Goal: Entertainment & Leisure: Consume media (video, audio)

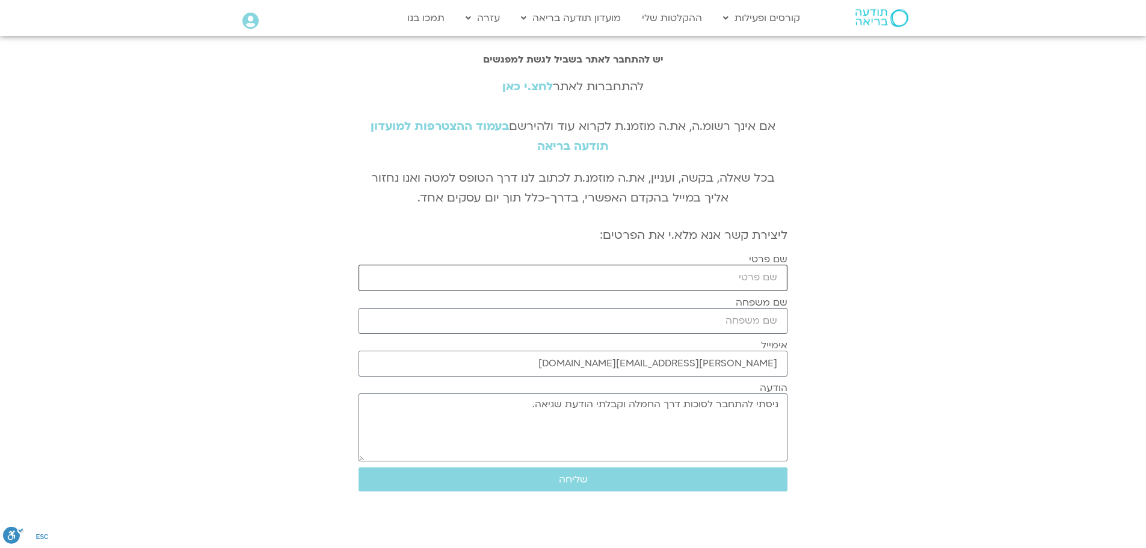
click at [537, 284] on input "שם פרטי" at bounding box center [573, 278] width 429 height 26
type input "שלומי"
type input "כהן פלח"
click at [511, 88] on link "לחצ.י כאן" at bounding box center [527, 87] width 51 height 16
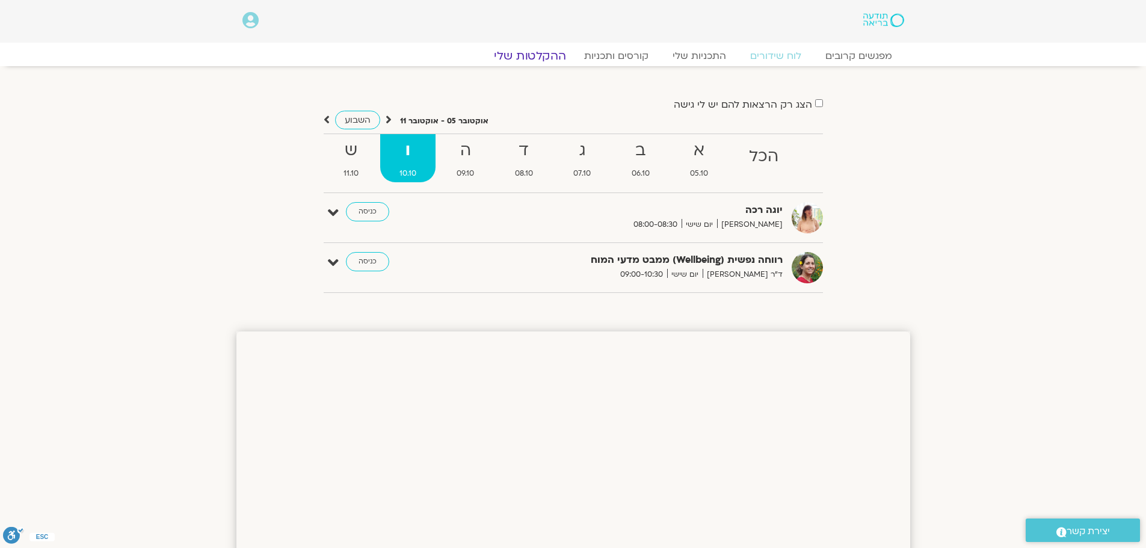
click at [523, 52] on link "ההקלטות שלי" at bounding box center [529, 56] width 101 height 14
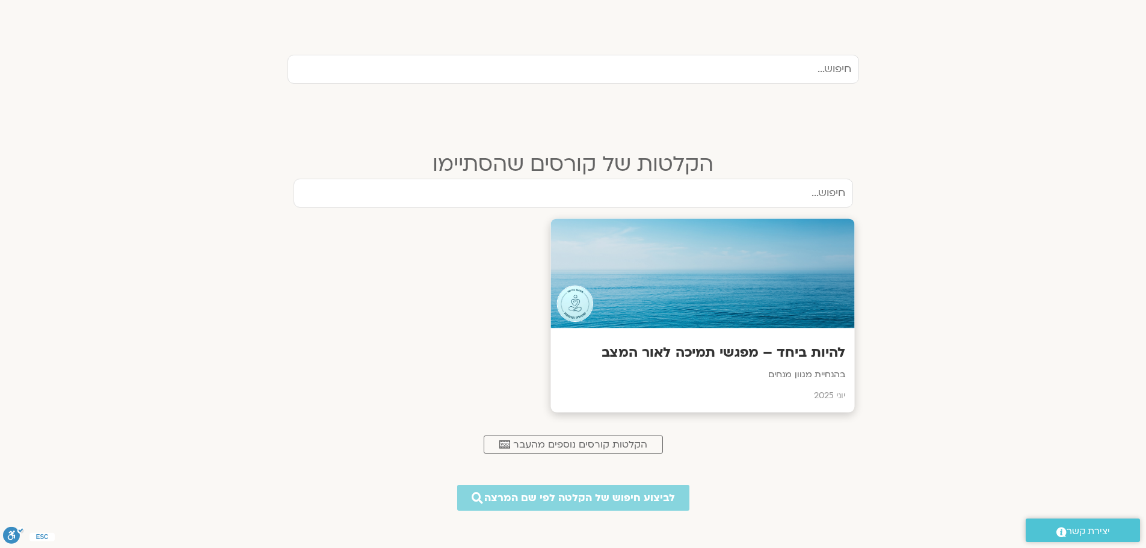
scroll to position [421, 0]
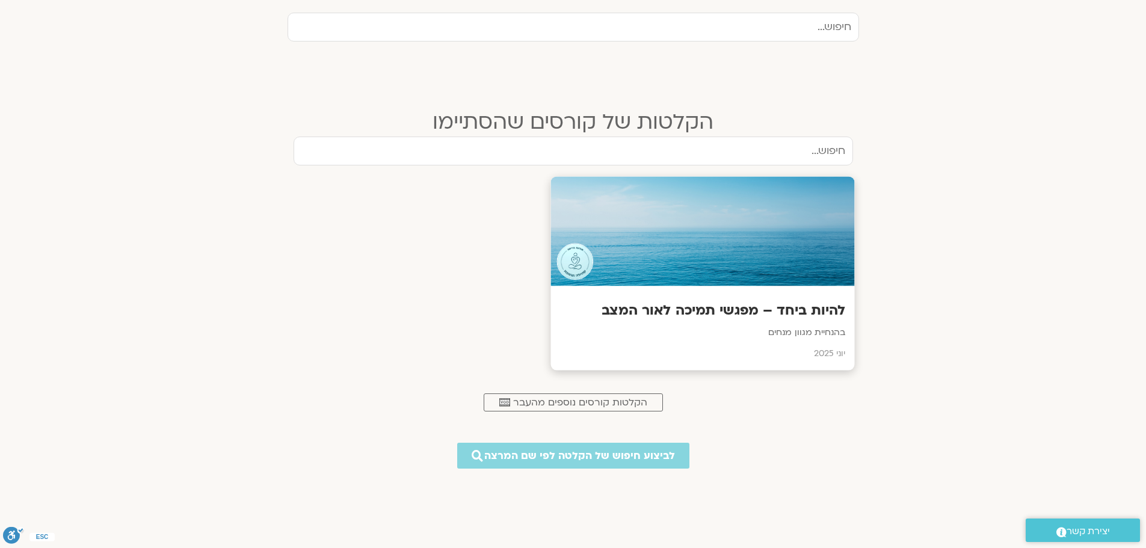
click at [644, 339] on p "בהנחיית מגוון מנחים" at bounding box center [702, 332] width 286 height 15
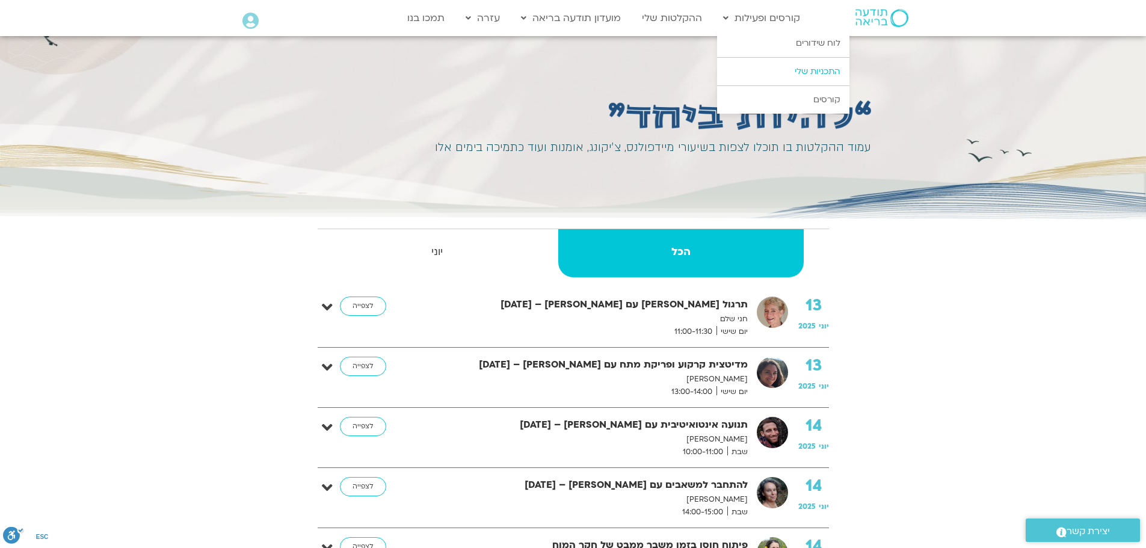
click at [785, 70] on link "התכניות שלי" at bounding box center [783, 72] width 132 height 28
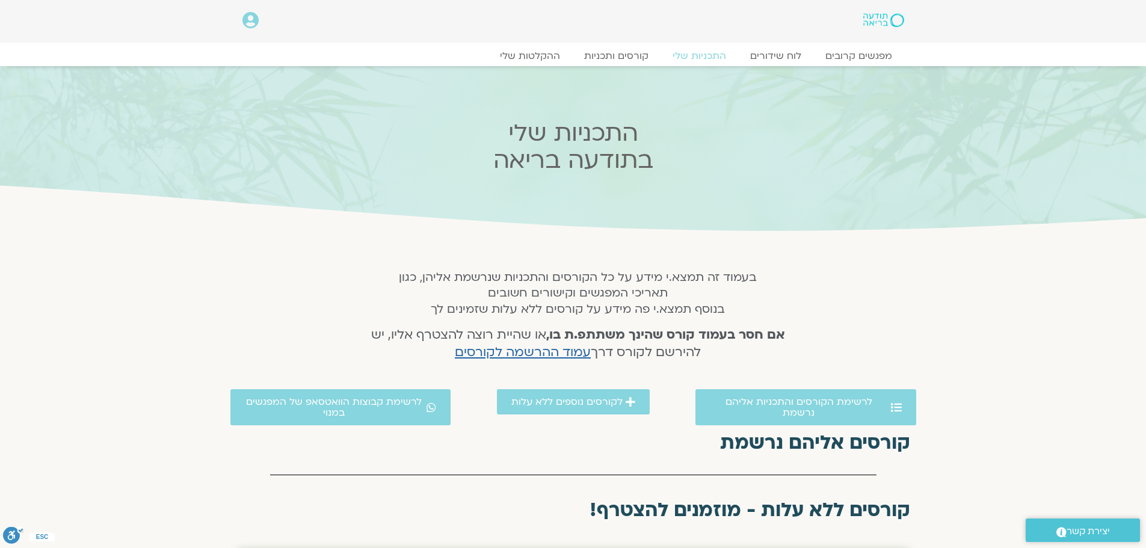
click at [248, 20] on icon at bounding box center [250, 20] width 16 height 17
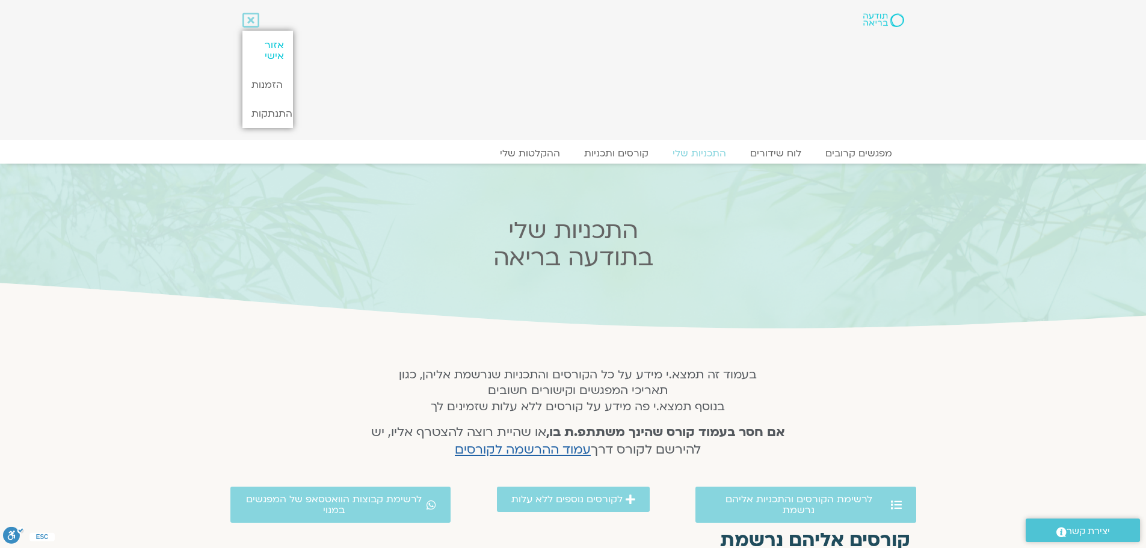
click at [263, 45] on link "אזור אישי" at bounding box center [267, 51] width 51 height 40
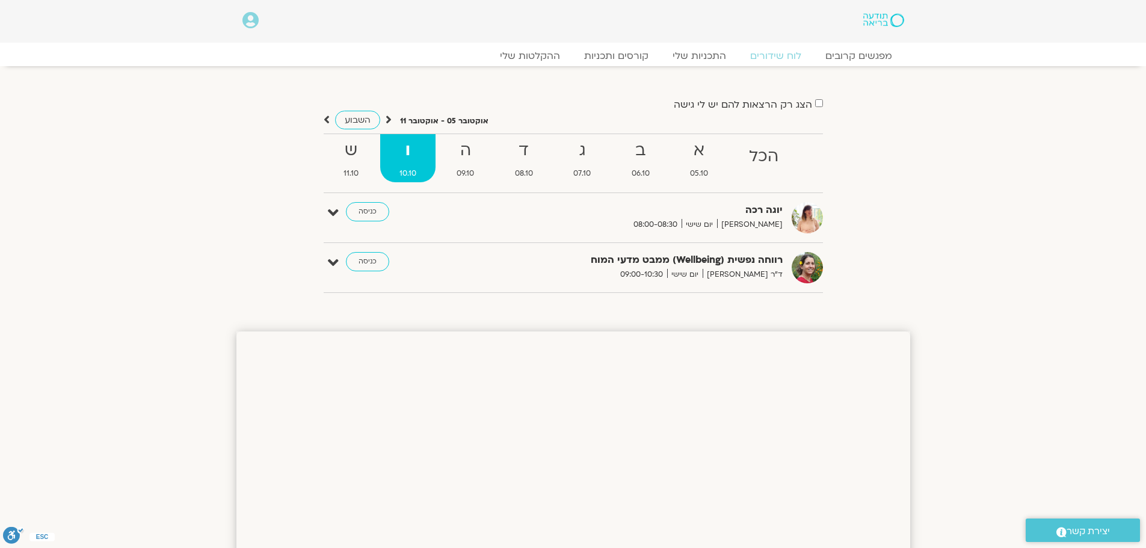
click at [245, 25] on icon at bounding box center [250, 20] width 16 height 17
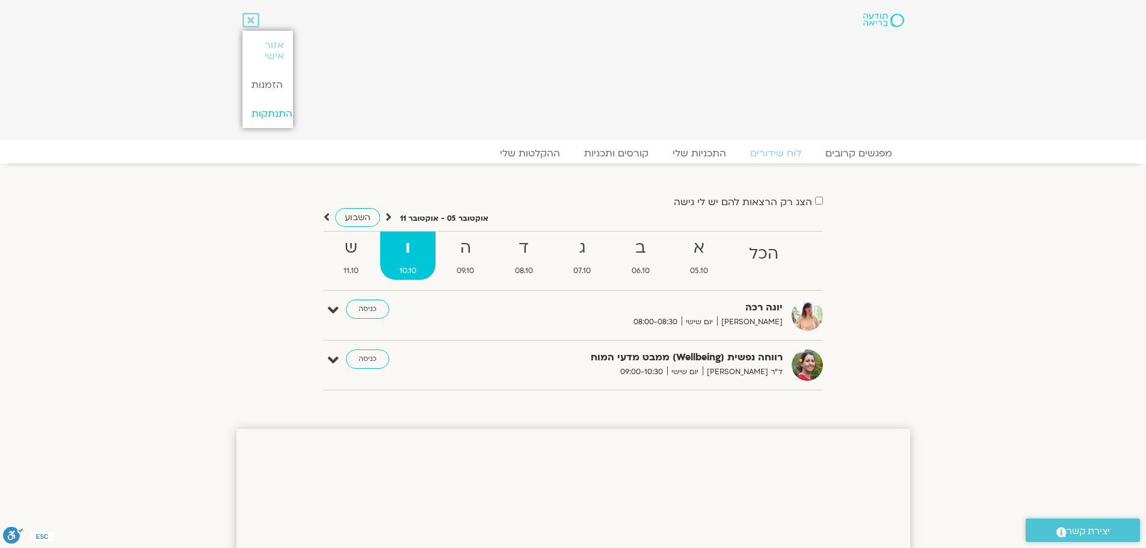
click at [277, 114] on link "התנתקות" at bounding box center [267, 113] width 51 height 29
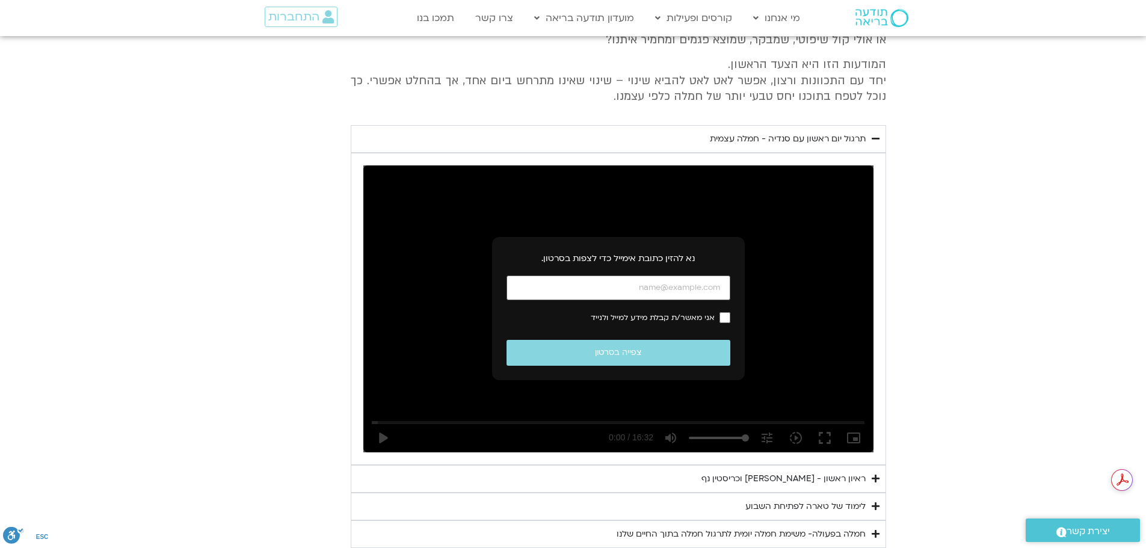
scroll to position [1710, 0]
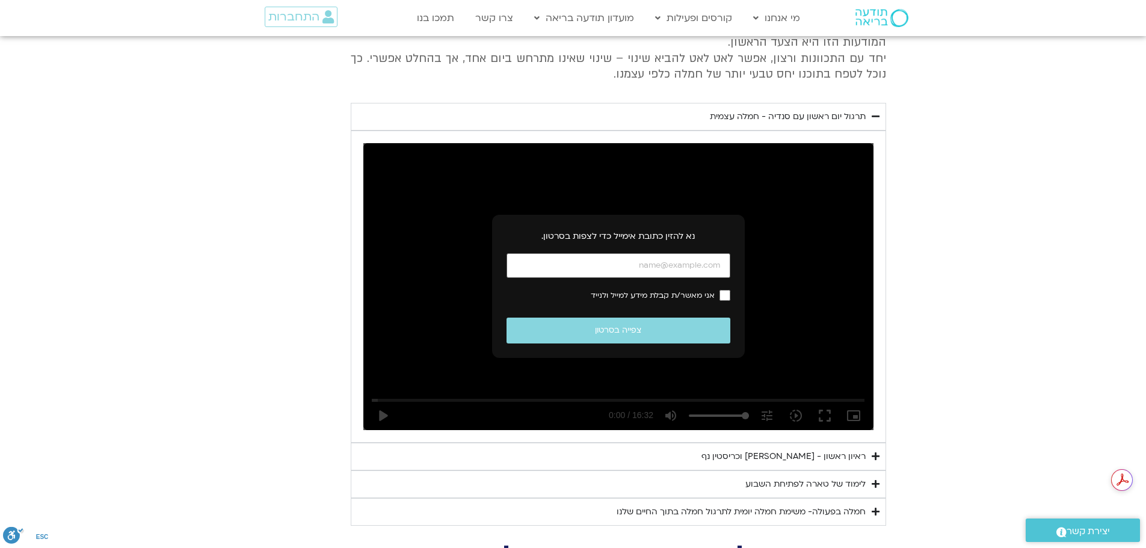
click at [725, 449] on div "ראיון ראשון - [PERSON_NAME] וכריסטין נף" at bounding box center [783, 456] width 164 height 14
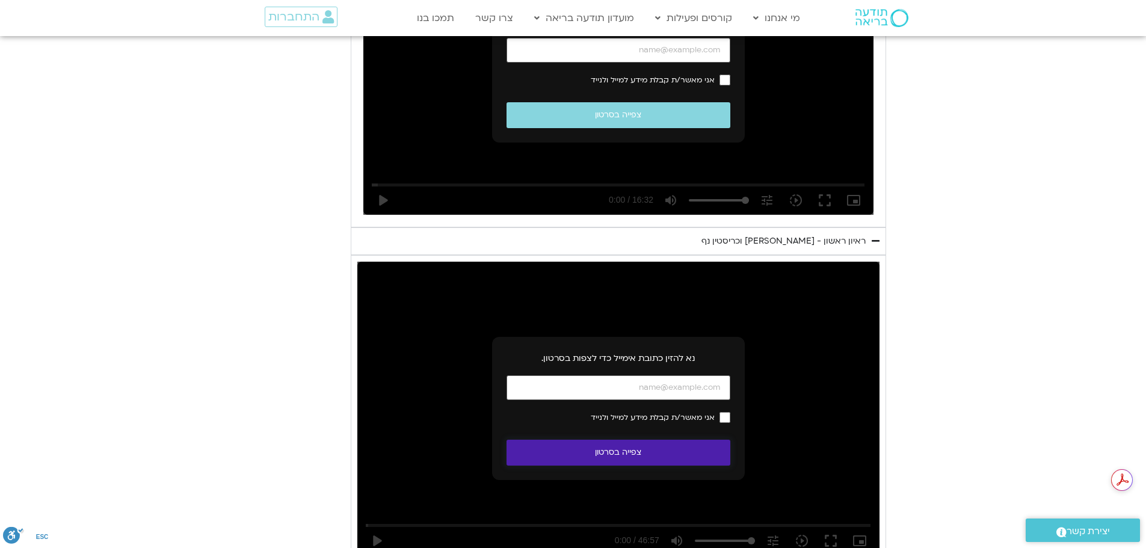
scroll to position [1950, 0]
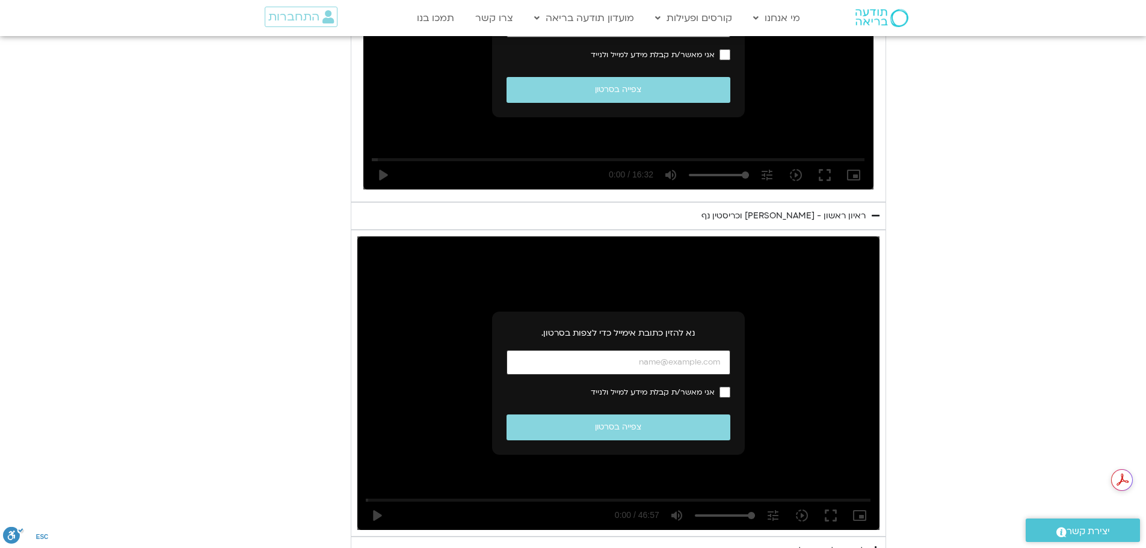
click at [594, 356] on input "כתובת אימייל" at bounding box center [619, 362] width 224 height 25
type input "[EMAIL_ADDRESS][DOMAIN_NAME]"
click at [718, 387] on label "אני מאשר/ת קבלת מידע למייל ולנייד" at bounding box center [619, 392] width 224 height 11
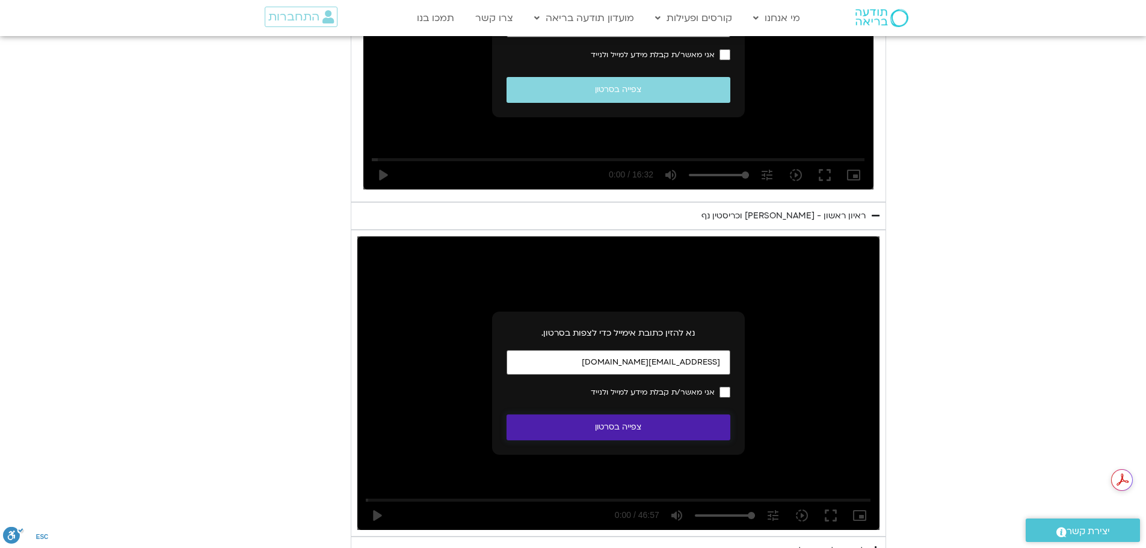
click at [693, 414] on button "צפייה בסרטון" at bounding box center [619, 427] width 224 height 26
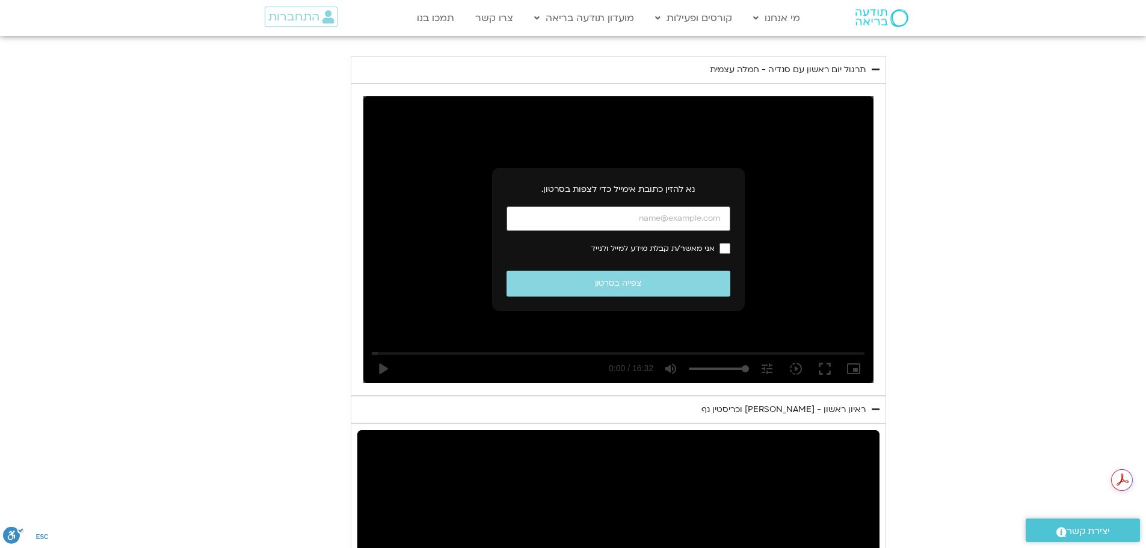
scroll to position [1710, 0]
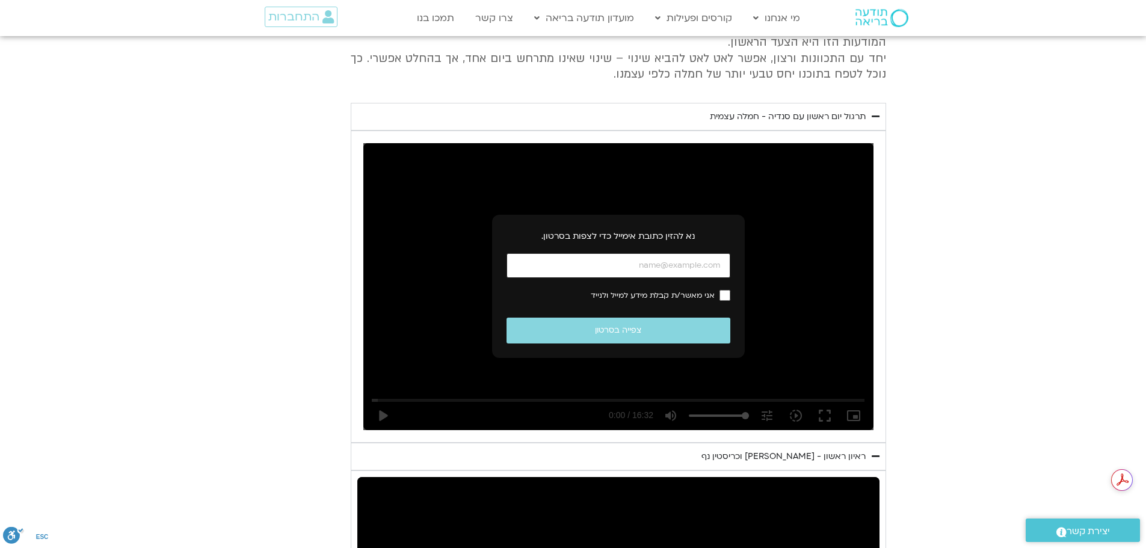
click at [721, 254] on input "כתובת אימייל" at bounding box center [619, 265] width 224 height 25
type input "[EMAIL_ADDRESS][DOMAIN_NAME]"
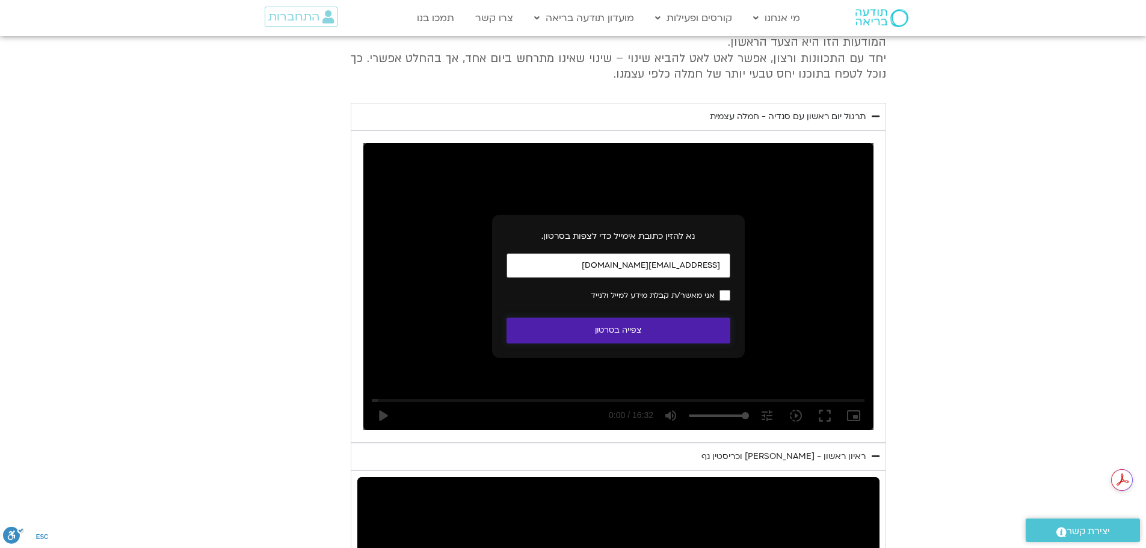
click at [696, 318] on button "צפייה בסרטון" at bounding box center [619, 331] width 224 height 26
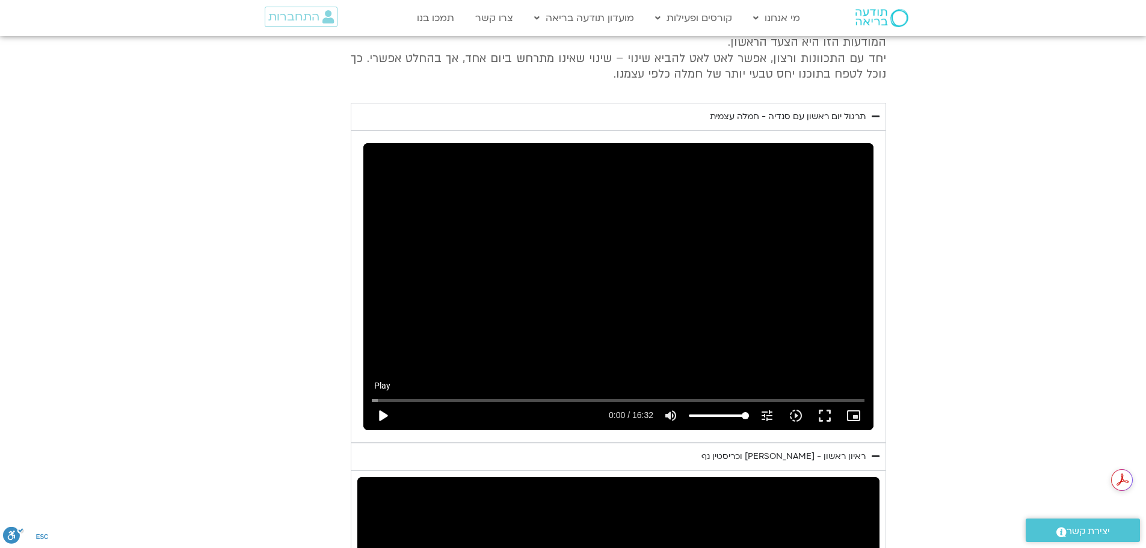
drag, startPoint x: 375, startPoint y: 396, endPoint x: 381, endPoint y: 395, distance: 6.7
click at [375, 401] on button "play_arrow" at bounding box center [382, 415] width 29 height 29
type input "0.20764"
click at [824, 401] on button "fullscreen" at bounding box center [824, 415] width 29 height 29
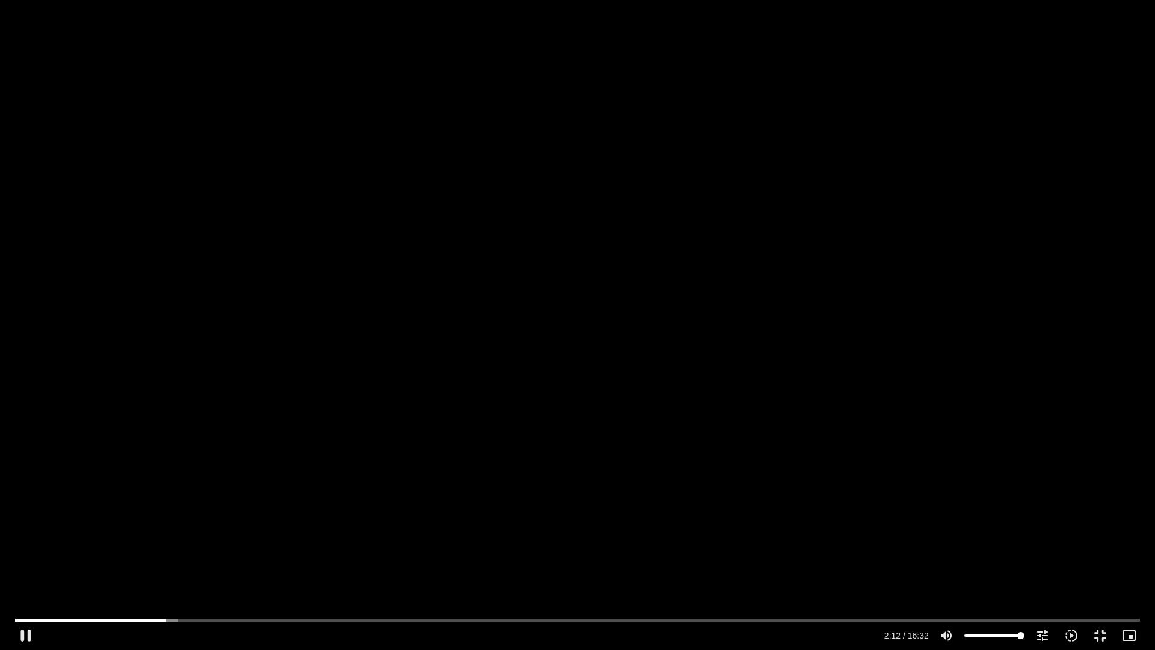
type input "133.138416"
drag, startPoint x: 23, startPoint y: 629, endPoint x: 29, endPoint y: 627, distance: 6.1
click at [24, 620] on button "pause" at bounding box center [25, 635] width 29 height 29
click at [23, 620] on button "play_arrow" at bounding box center [25, 635] width 29 height 29
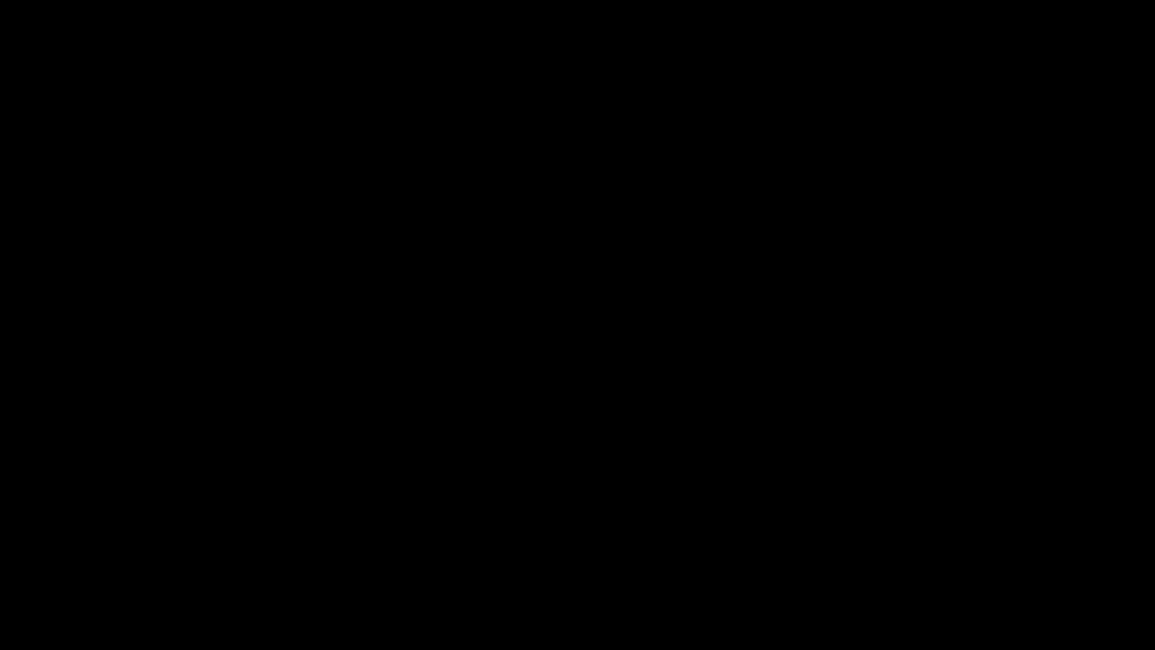
click at [11, 620] on button "pause" at bounding box center [25, 635] width 29 height 29
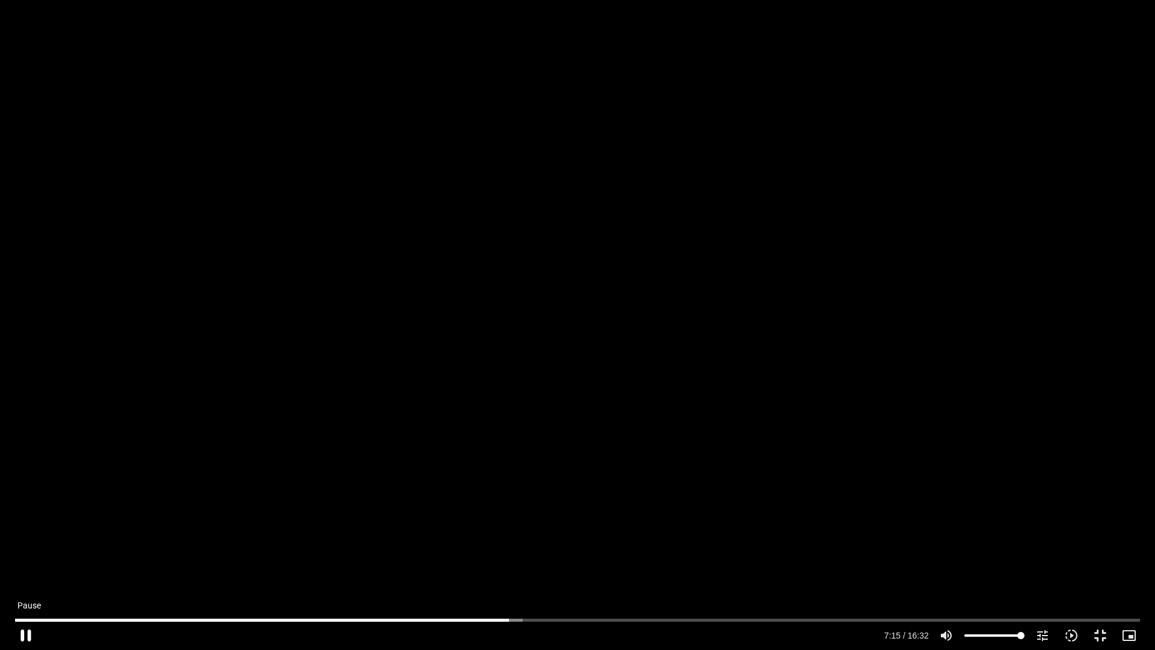
click at [25, 620] on button "pause" at bounding box center [25, 635] width 29 height 29
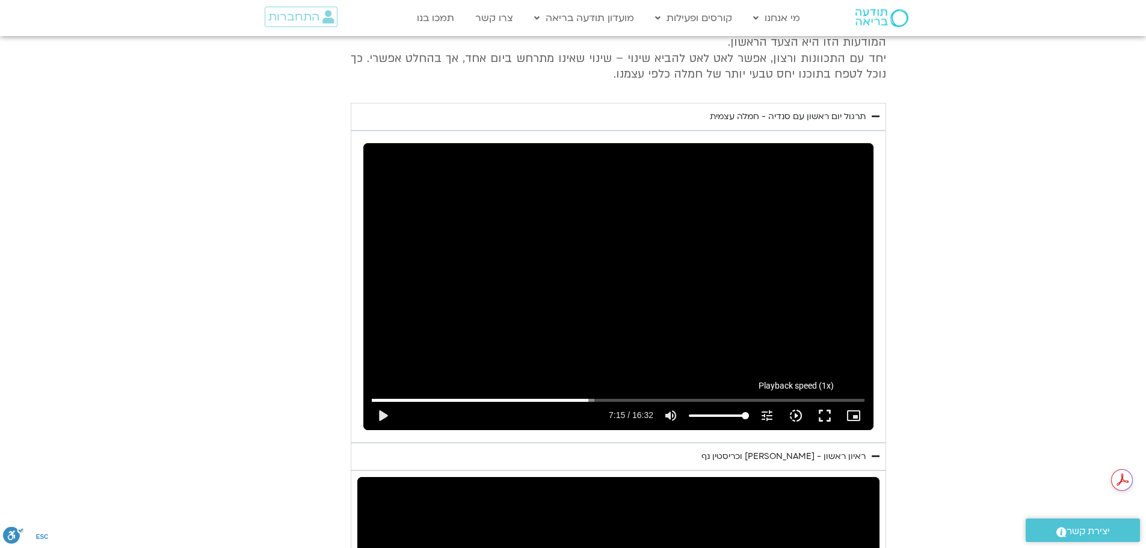
click at [790, 408] on icon "slow_motion_video" at bounding box center [796, 415] width 14 height 14
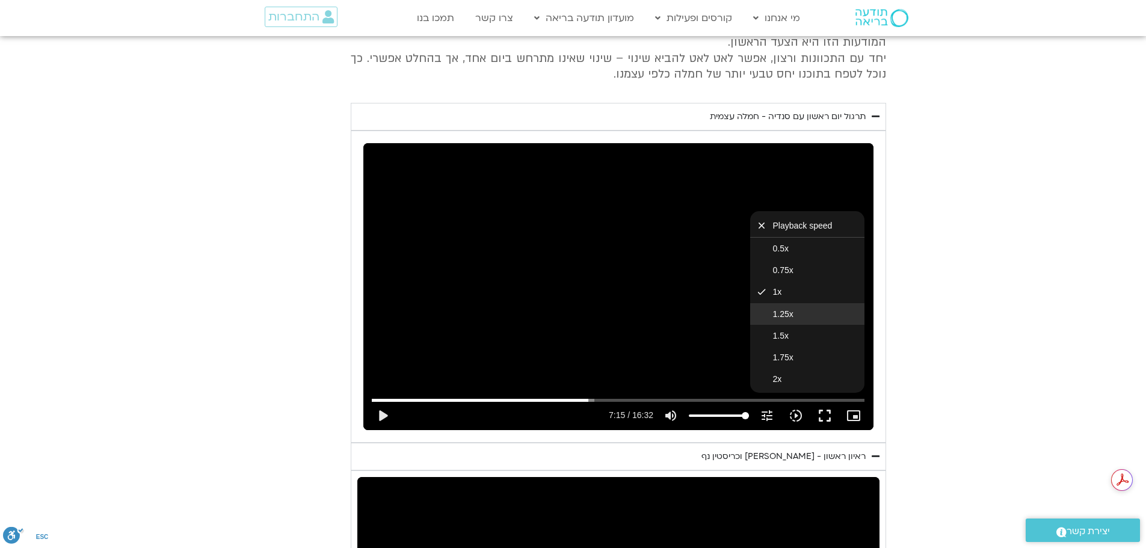
click at [789, 309] on span "1.25x" at bounding box center [783, 314] width 20 height 10
click at [384, 401] on button "play_arrow" at bounding box center [382, 415] width 29 height 29
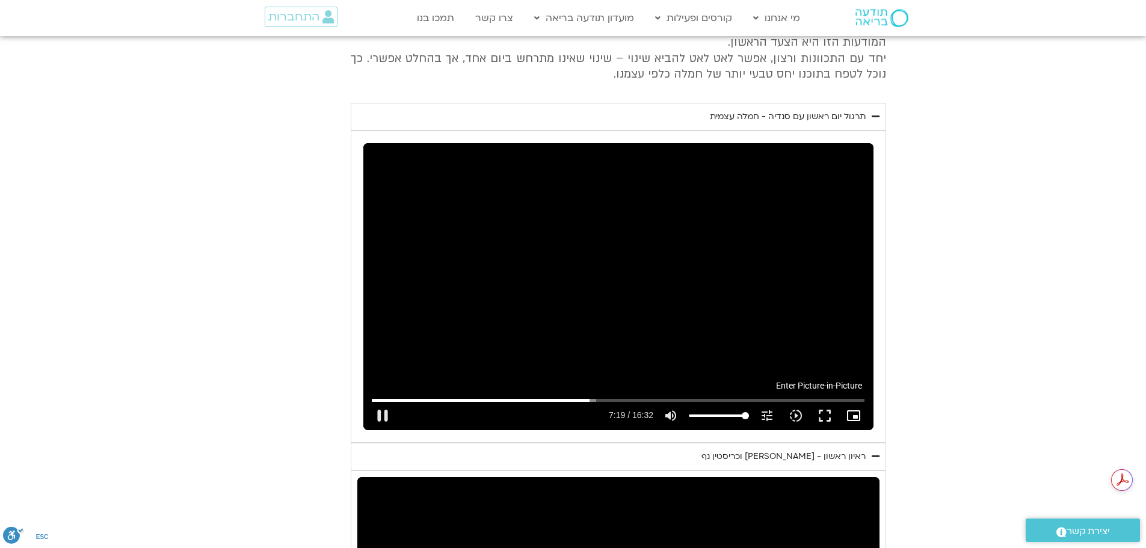
click at [851, 408] on icon "picture_in_picture_alt" at bounding box center [853, 415] width 14 height 14
type input "439.416113"
click at [822, 401] on button "fullscreen" at bounding box center [824, 415] width 29 height 29
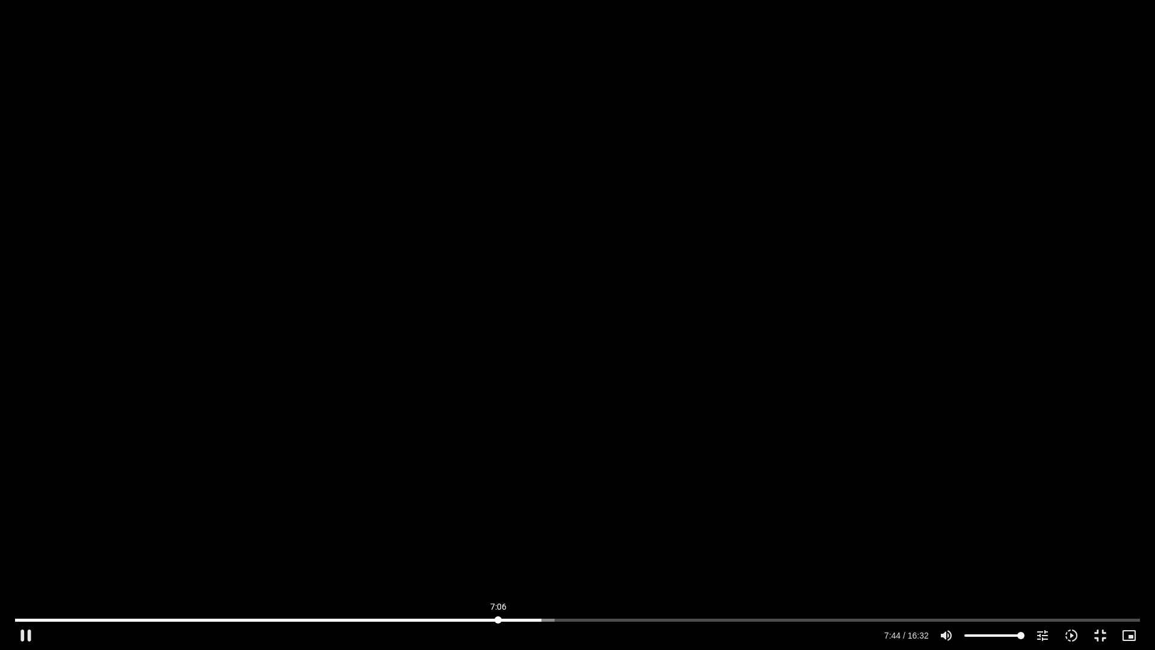
click at [498, 617] on input "Seek" at bounding box center [577, 619] width 1125 height 7
click at [1039, 618] on input "Seek" at bounding box center [577, 619] width 1125 height 7
click at [769, 436] on div "Skip Ad 13:54 play_arrow 15:06 / 16:32 volume_up Mute tune Resolution Auto 240p…" at bounding box center [577, 325] width 1155 height 650
click at [898, 618] on input "Seek" at bounding box center [577, 619] width 1125 height 7
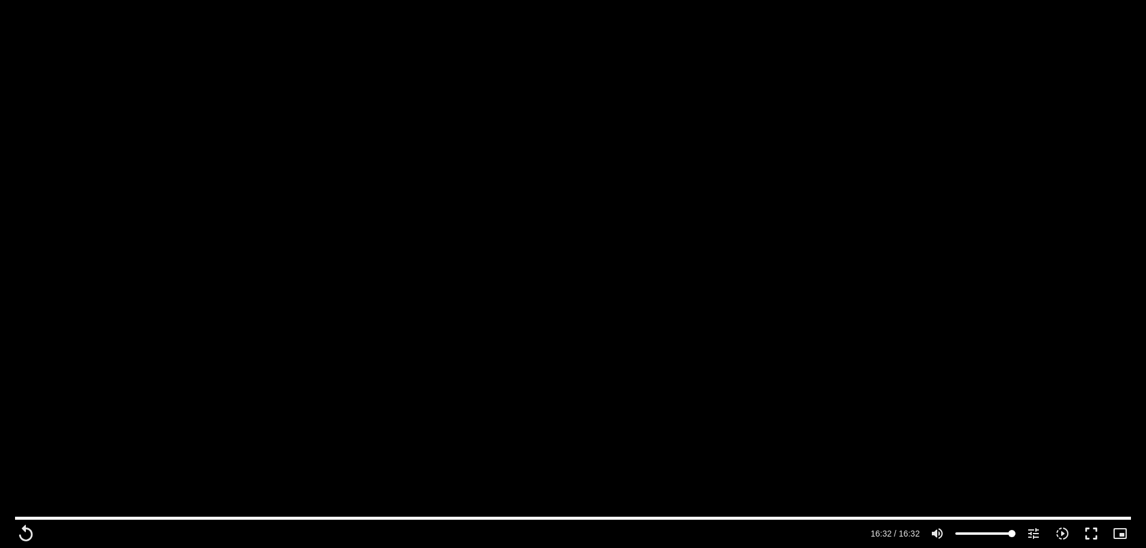
scroll to position [2311, 0]
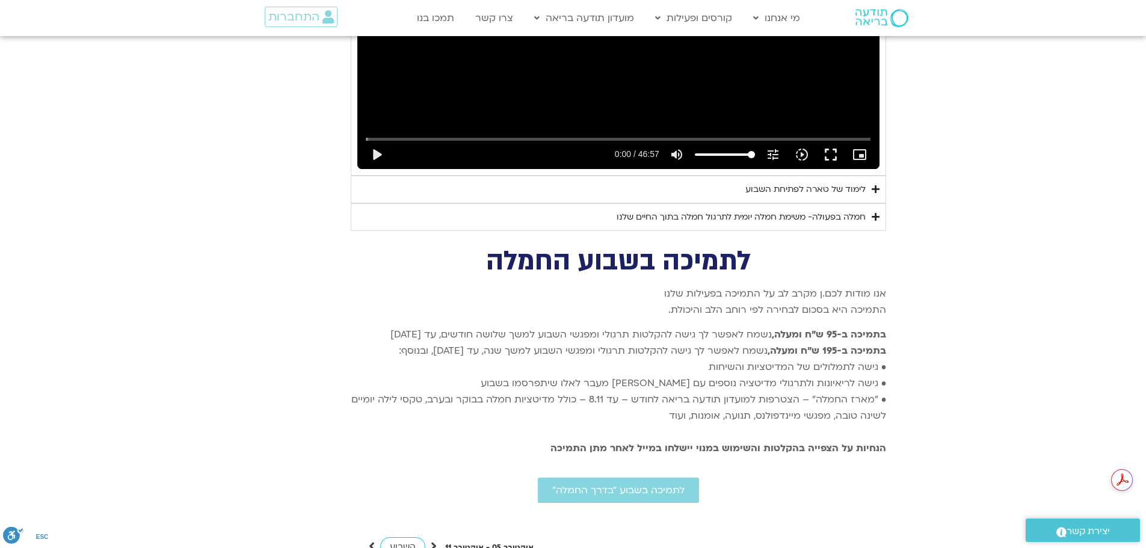
click at [876, 185] on icon "Accordion. Open links with Enter or Space, close with Escape, and navigate with…" at bounding box center [876, 189] width 8 height 9
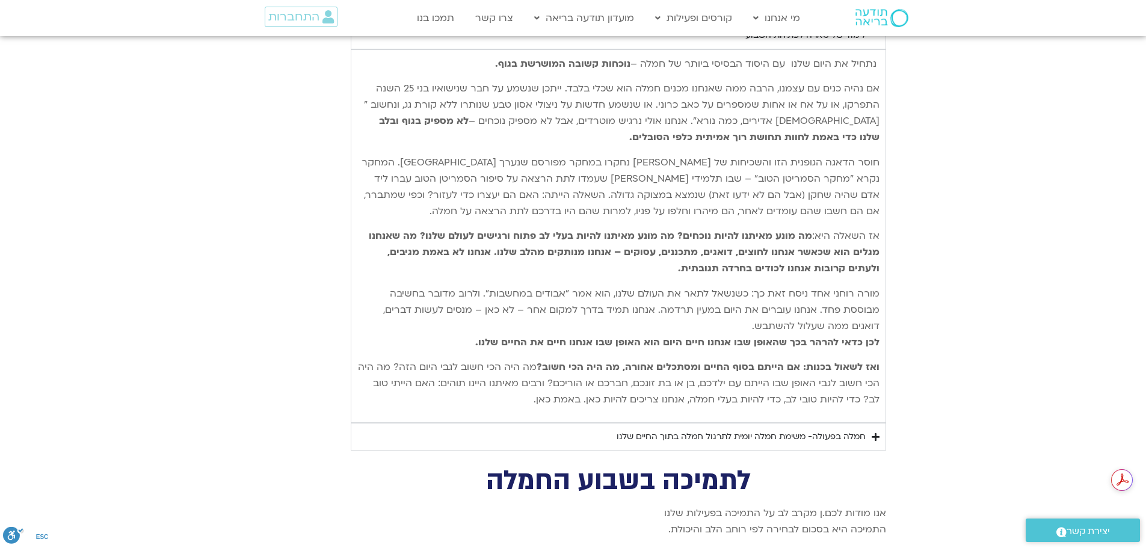
scroll to position [2492, 0]
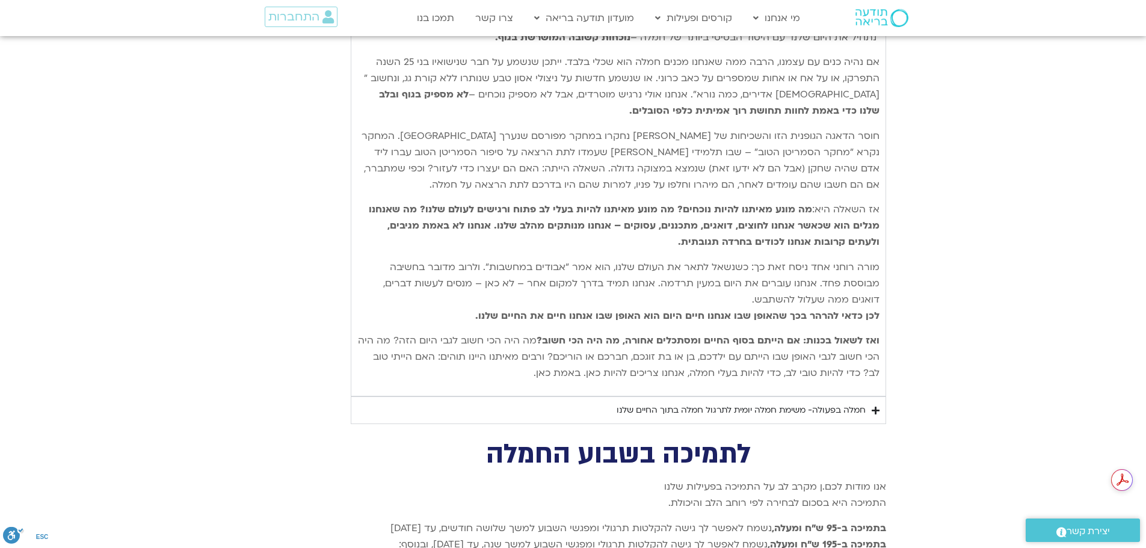
click at [875, 406] on icon "Accordion. Open links with Enter or Space, close with Escape, and navigate with…" at bounding box center [876, 410] width 8 height 9
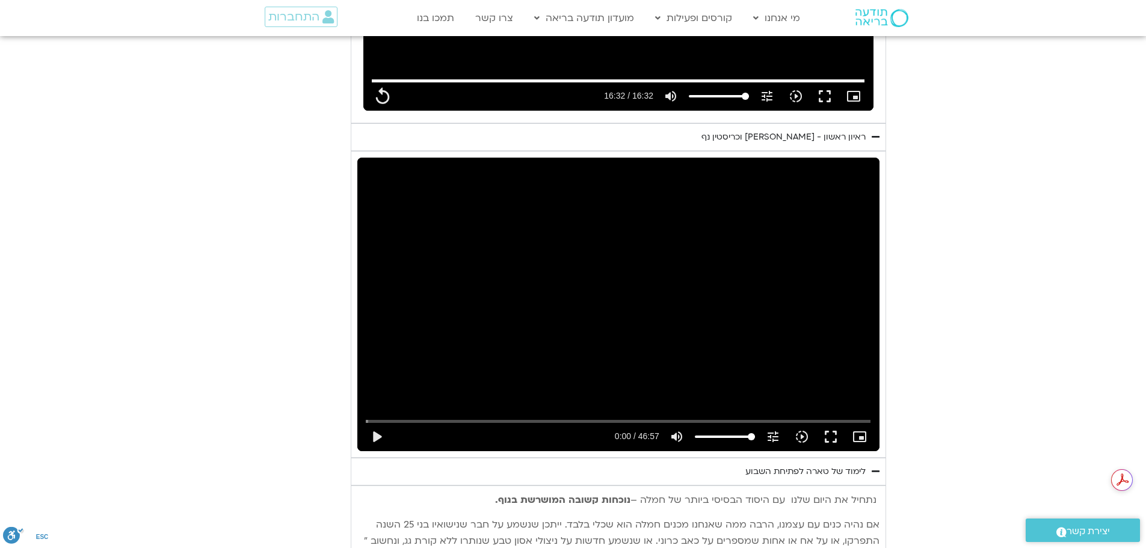
scroll to position [2071, 0]
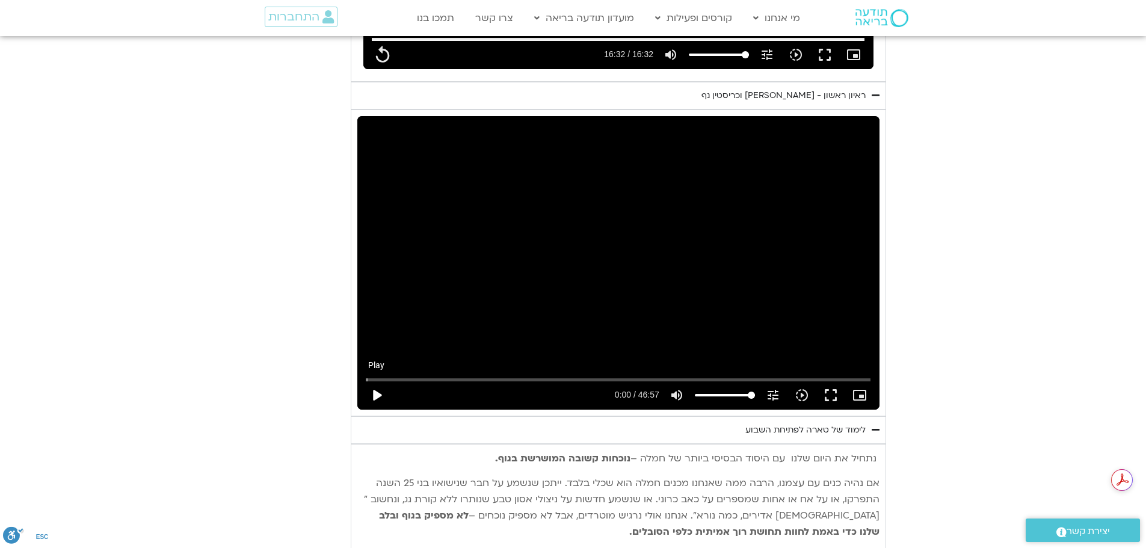
click at [377, 381] on button "play_arrow" at bounding box center [376, 395] width 29 height 29
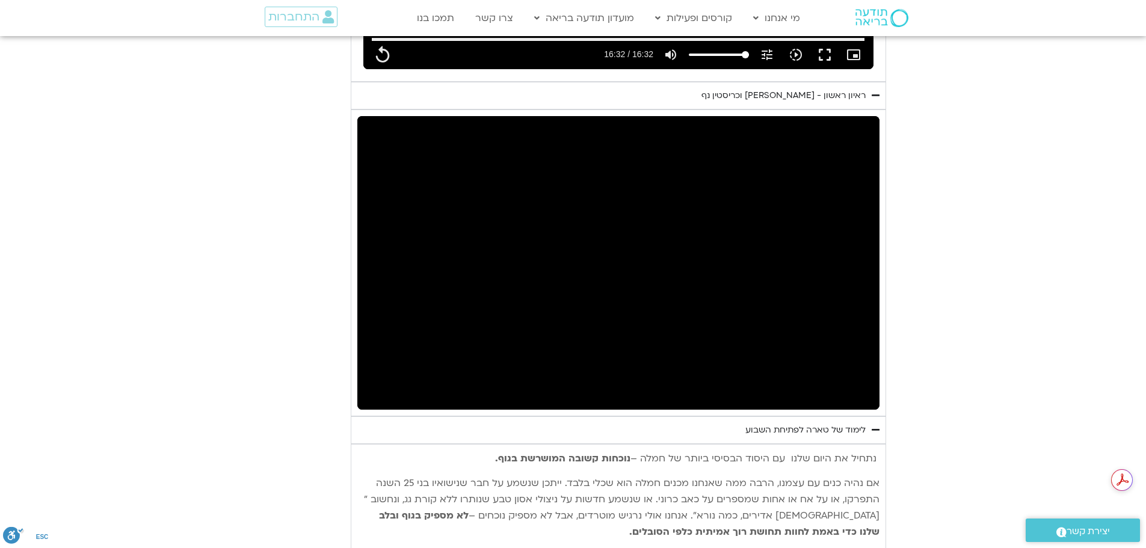
type input "992.52"
type input "0.449145"
type input "992.52"
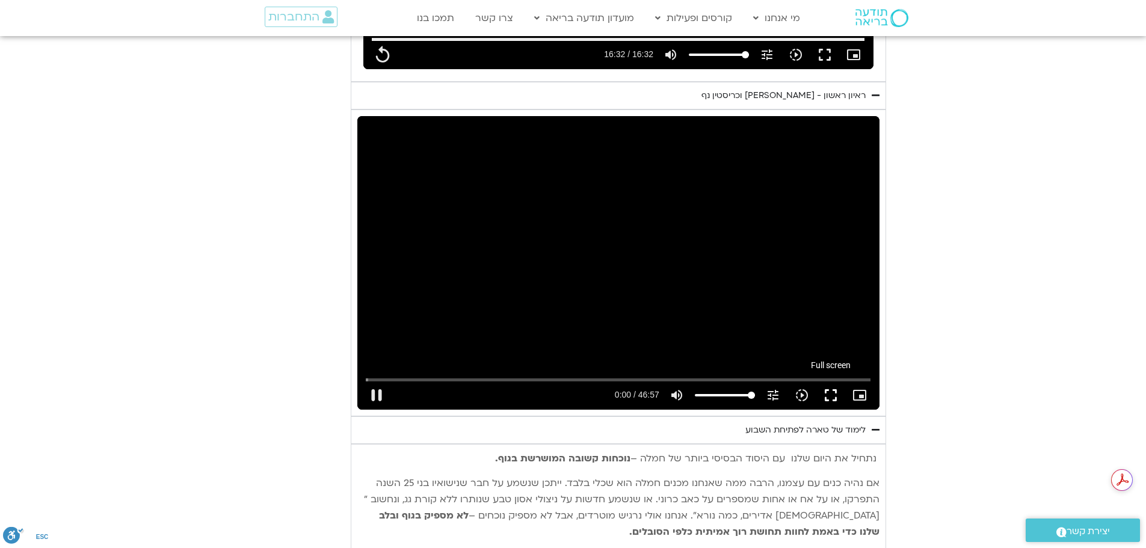
type input "0.583188"
type input "992.52"
type input "0.715587"
type input "992.52"
type input "0.804695"
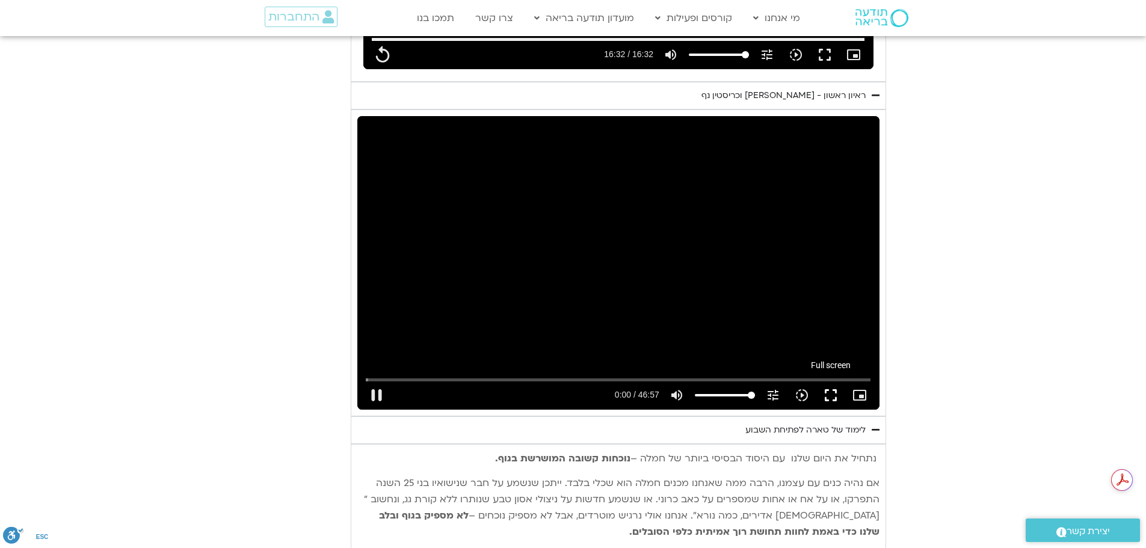
type input "992.52"
type input "0.881519"
type input "992.52"
type input "1.016291"
type input "992.52"
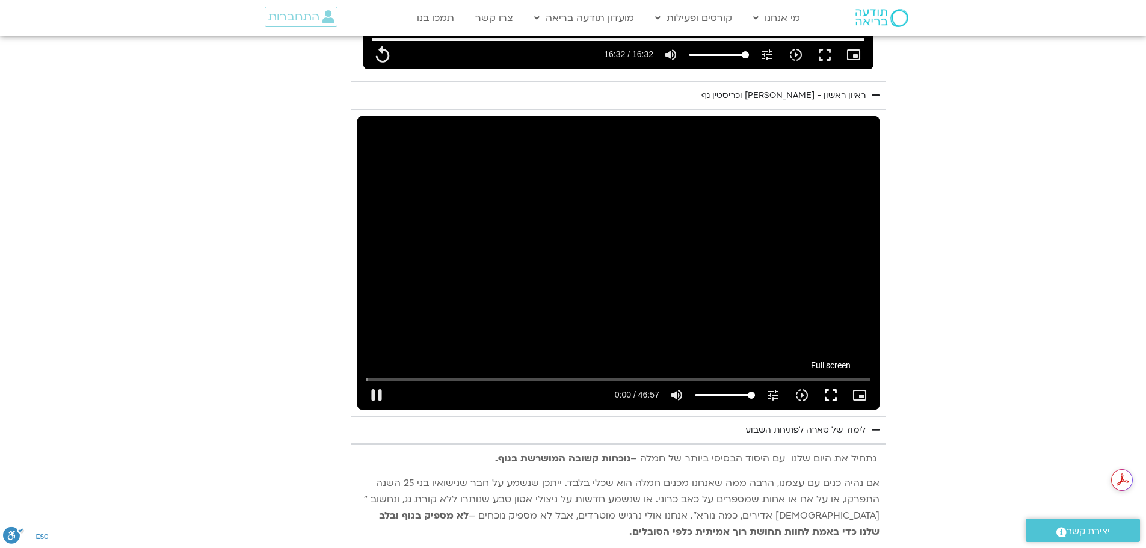
type input "1.149671"
type input "992.52"
type input "1.281827"
type input "992.52"
type input "1.41507"
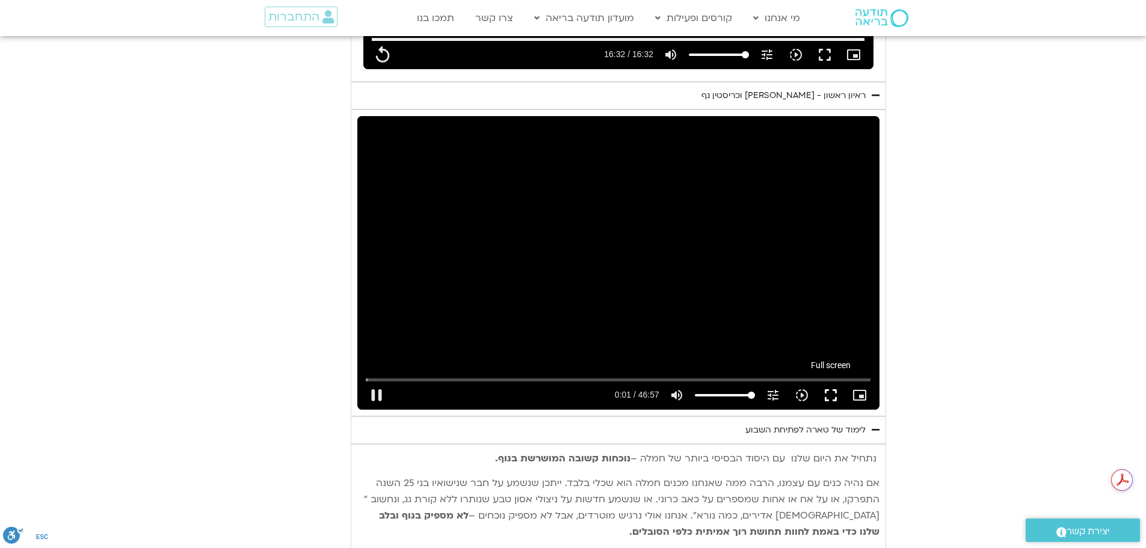
type input "992.52"
type input "1.548896"
type input "992.52"
type input "1.682113"
type input "992.52"
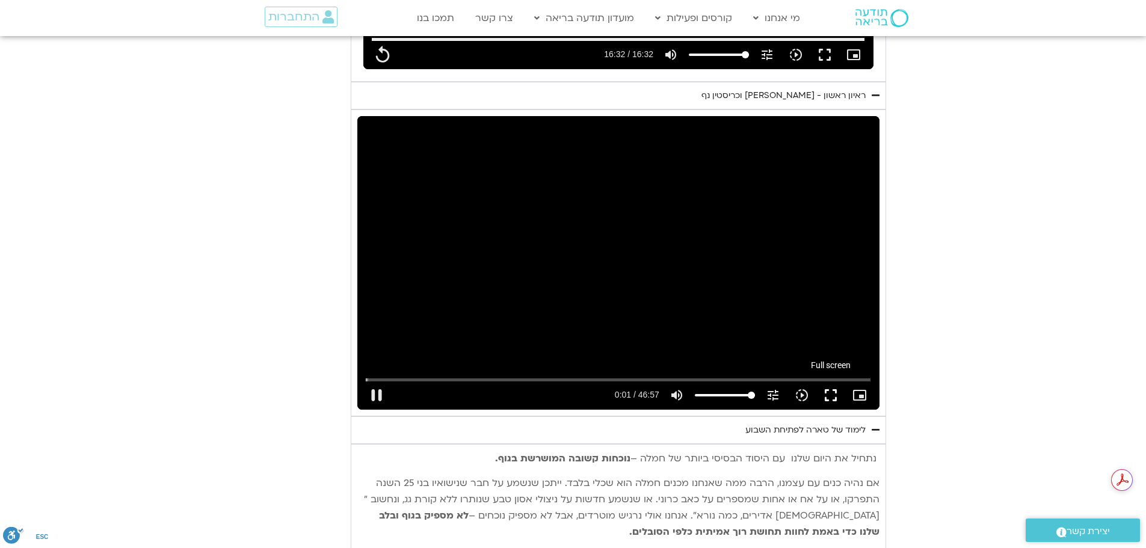
type input "1.814777"
type input "992.52"
type input "1.948735"
type input "992.52"
type input "2.082589"
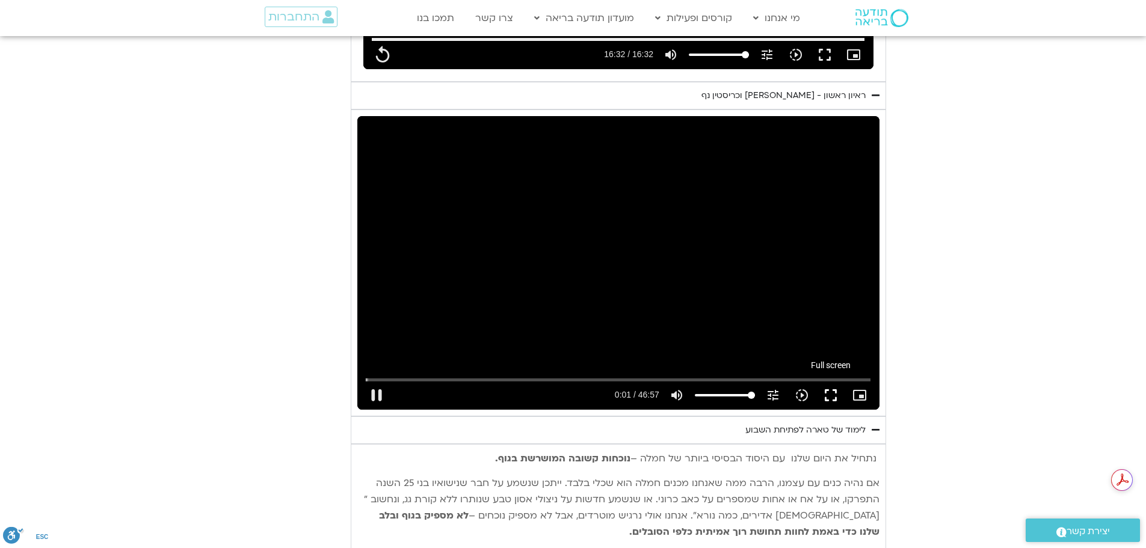
type input "992.52"
type input "2.215616"
type input "992.52"
type input "2.348082"
click at [828, 381] on button "fullscreen" at bounding box center [830, 395] width 29 height 29
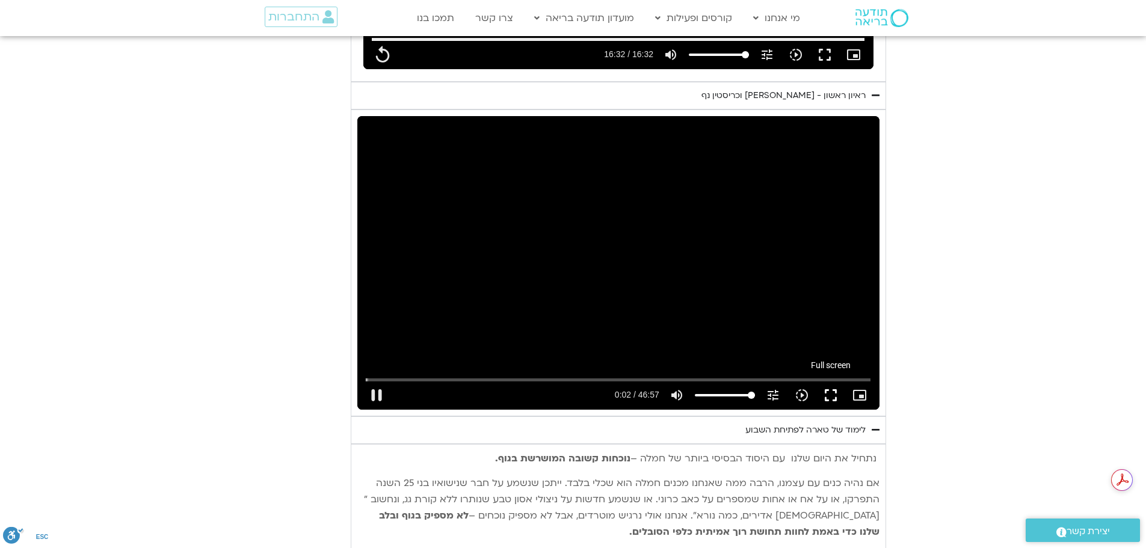
type input "992.52"
type input "2.532951"
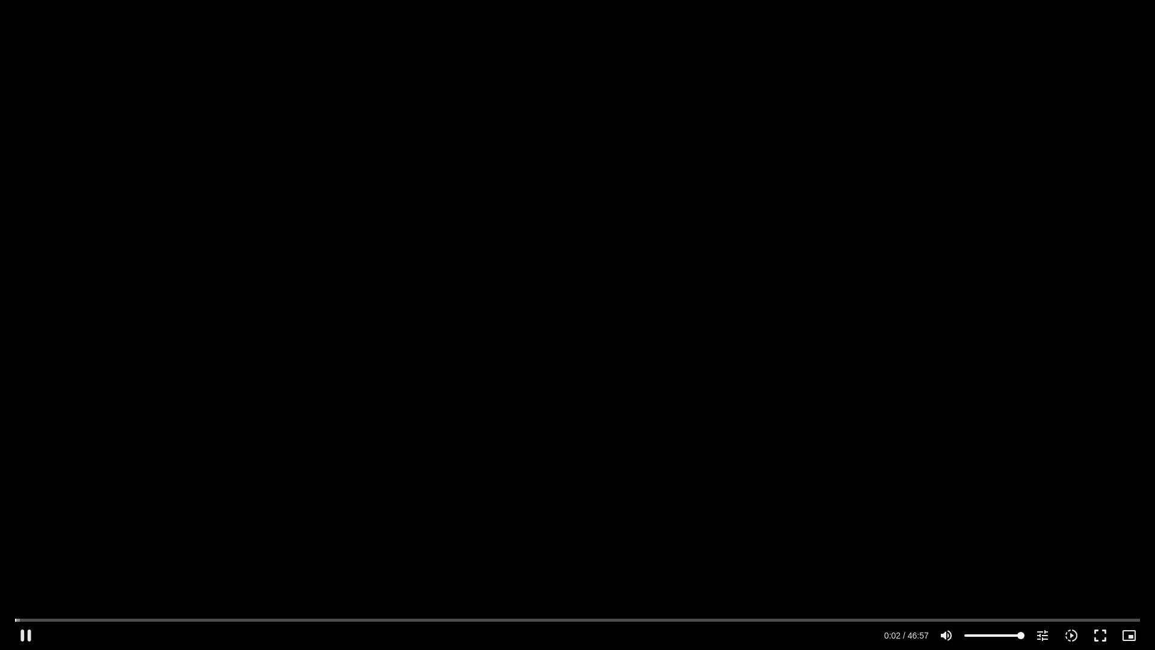
type input "992.52"
type input "2.664388"
type input "992.52"
type input "2.840154"
type input "992.52"
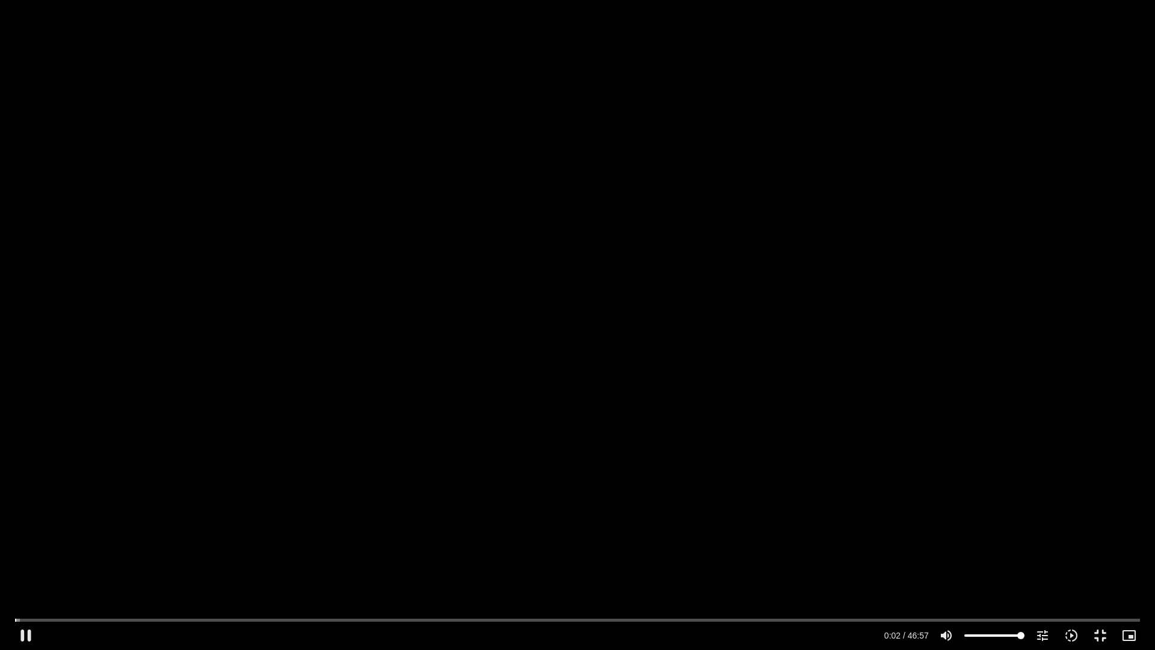
type input "2.98511"
type input "992.52"
type input "3.119292"
type input "992.52"
type input "3.229127"
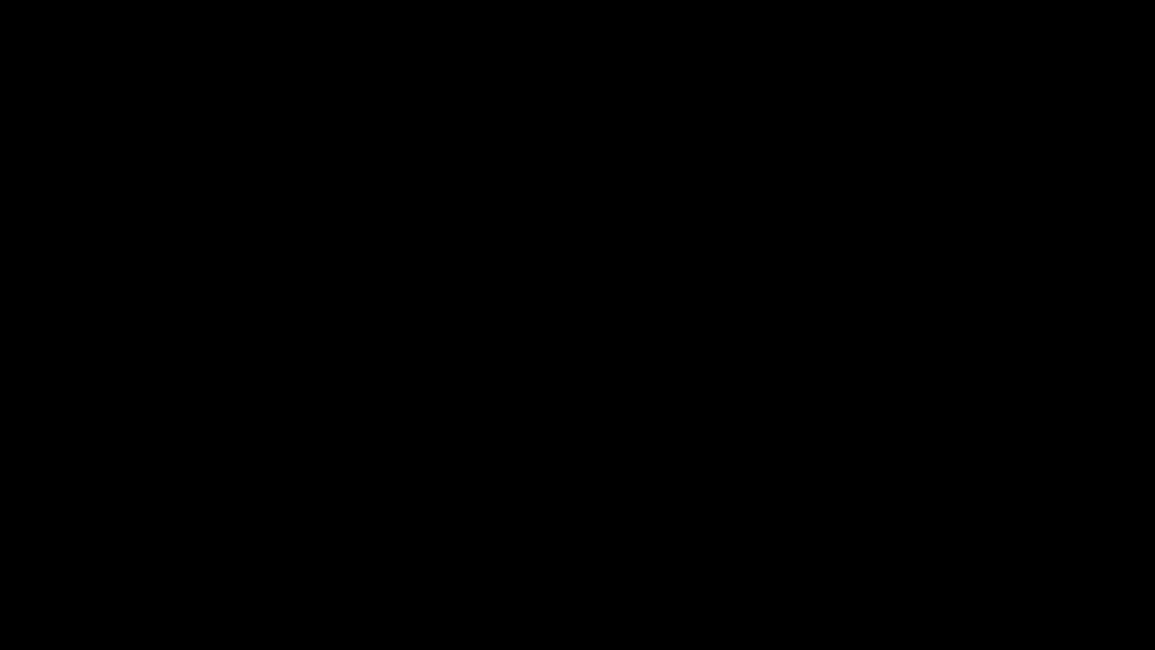
type input "992.52"
type input "1728.174794"
type input "992.52"
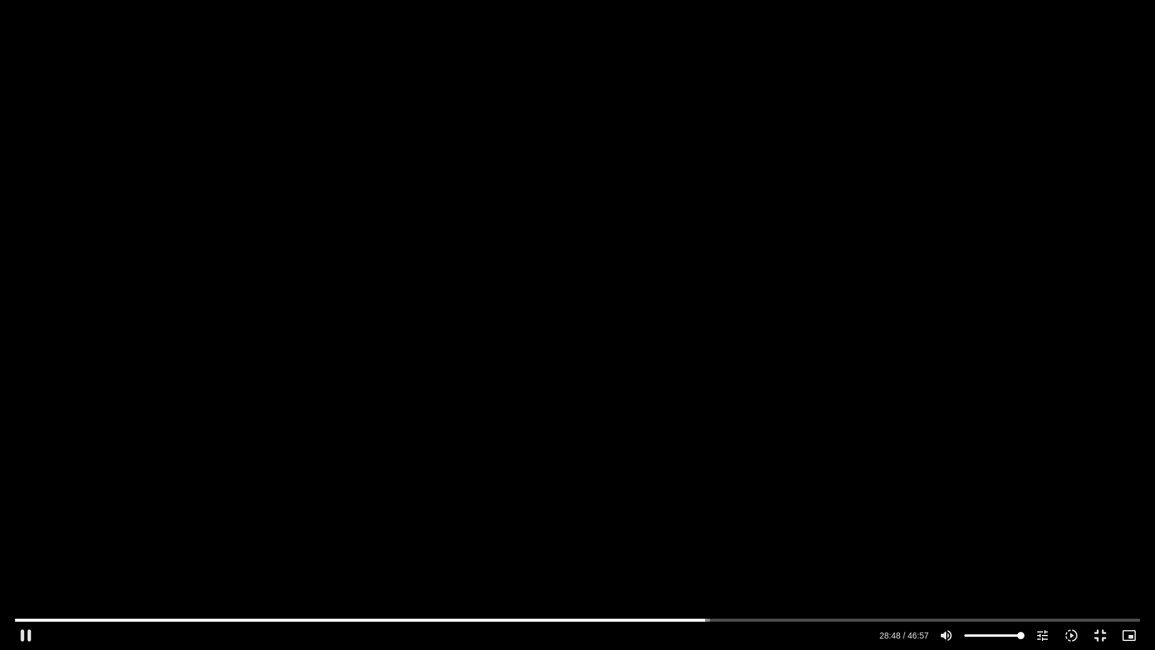
type input "1728.294562"
type input "992.52"
type input "1728.465216"
type input "992.52"
type input "1728.588294"
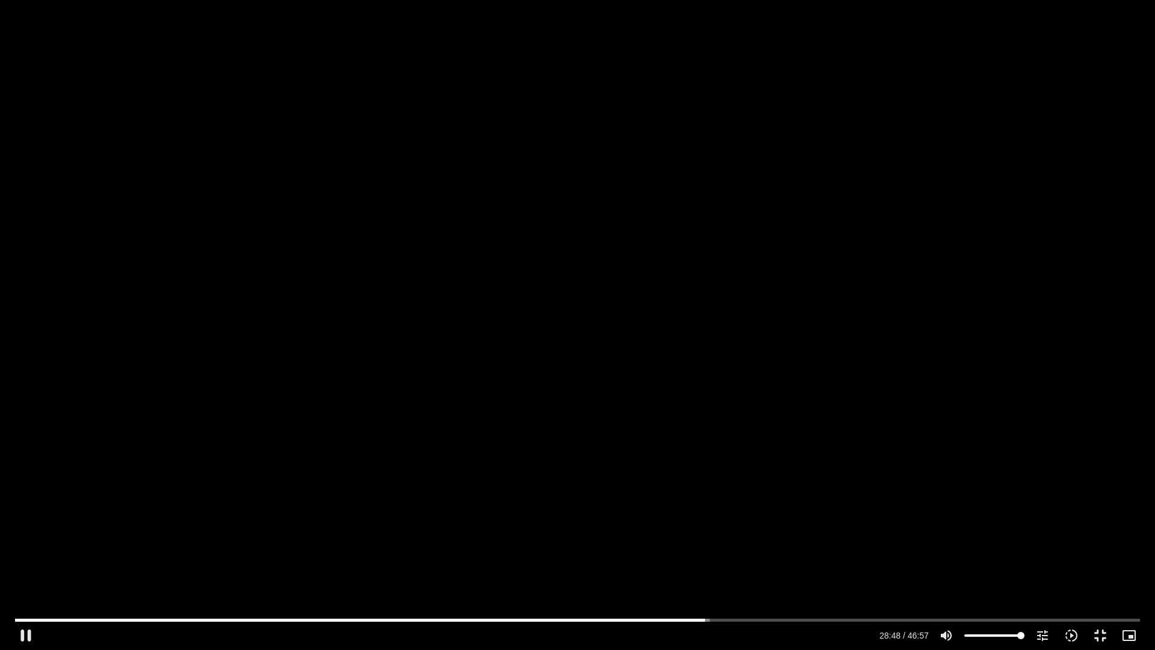
type input "992.52"
type input "1728.739787"
type input "992.52"
type input "1728.864495"
type input "992.52"
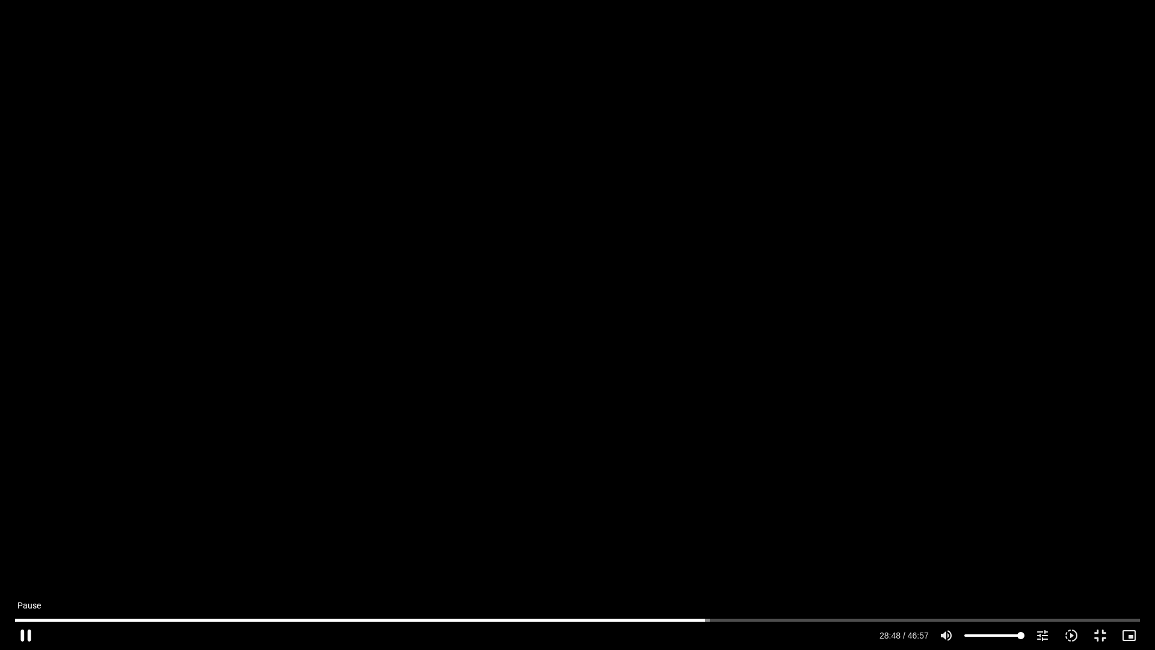
type input "1729.006758"
type input "992.52"
type input "1729.137957"
type input "992.52"
type input "1729.269277"
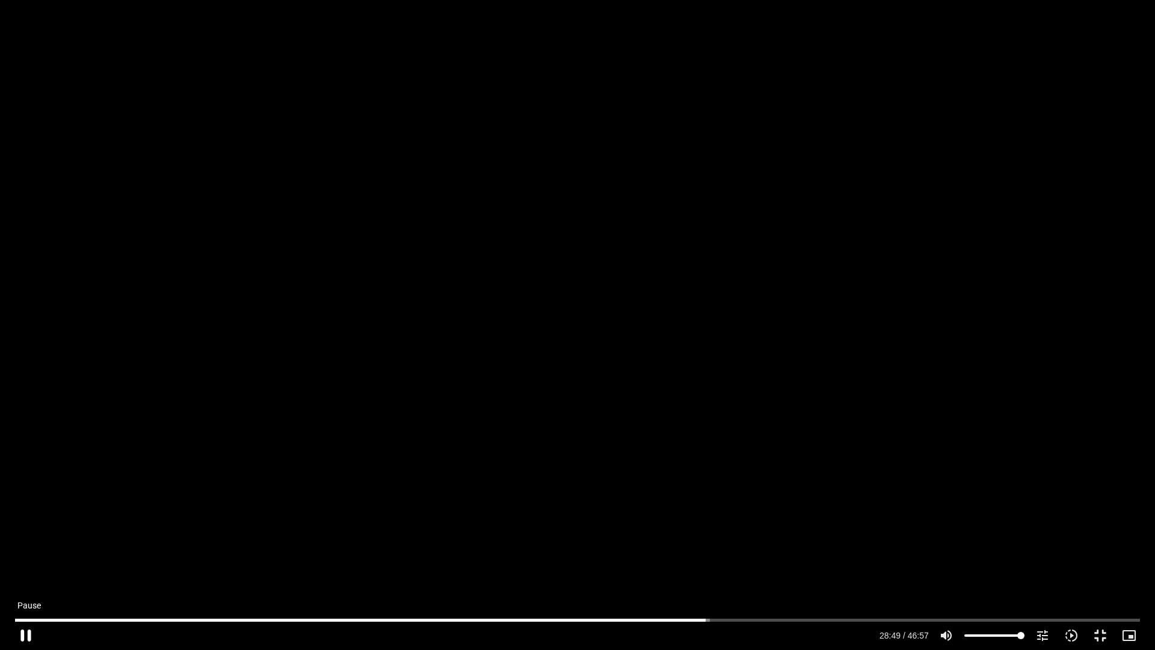
type input "992.52"
type input "1729.405024"
type input "992.52"
type input "1729.569357"
type input "992.52"
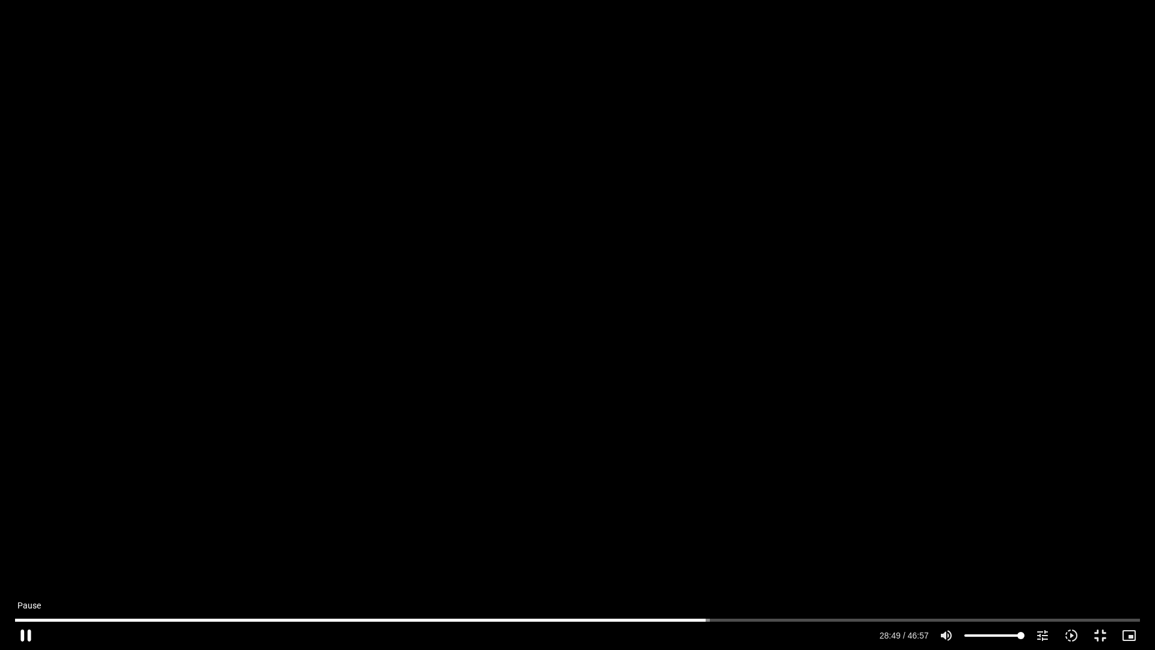
click at [29, 620] on button "pause" at bounding box center [25, 635] width 29 height 29
type input "1729.709378"
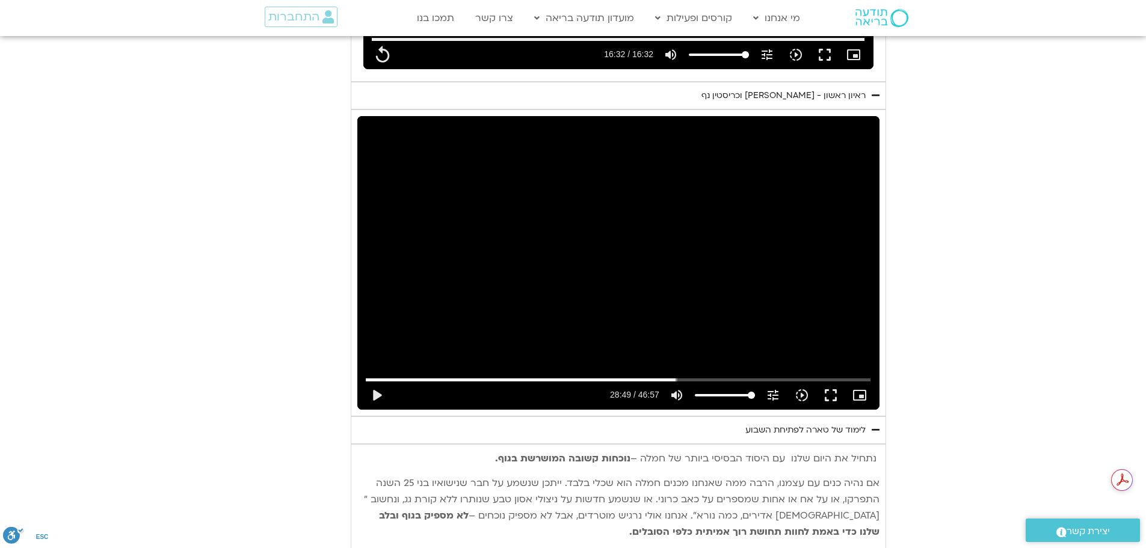
type input "992.52"
